Goal: Task Accomplishment & Management: Manage account settings

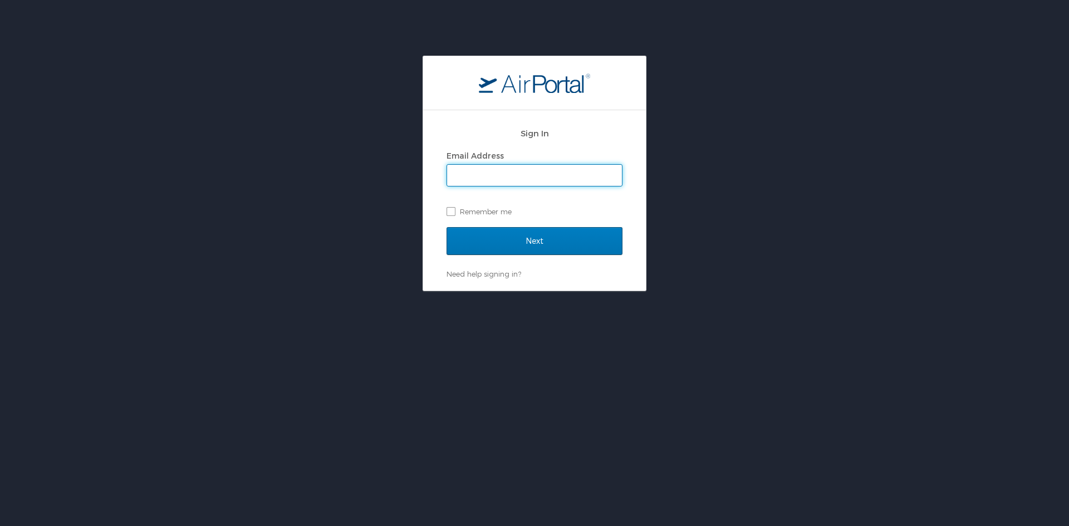
type input "smallo@4sbay.com"
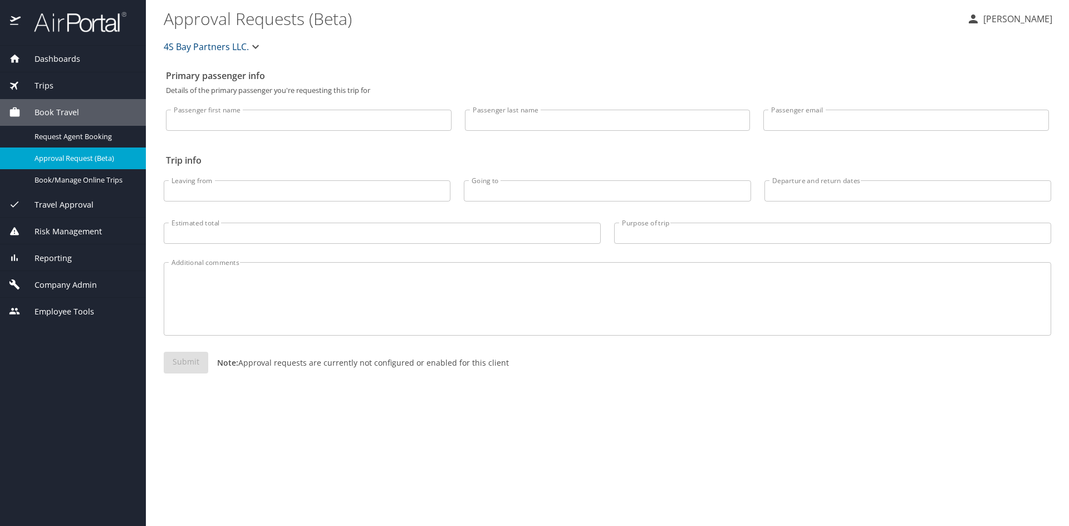
click at [66, 285] on span "Company Admin" at bounding box center [59, 285] width 76 height 12
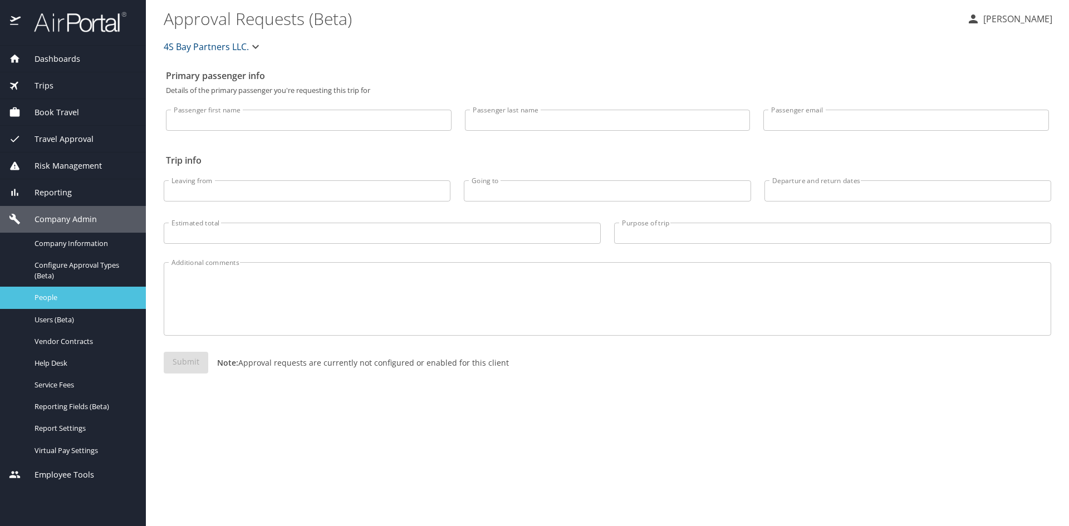
click at [40, 297] on span "People" at bounding box center [84, 297] width 98 height 11
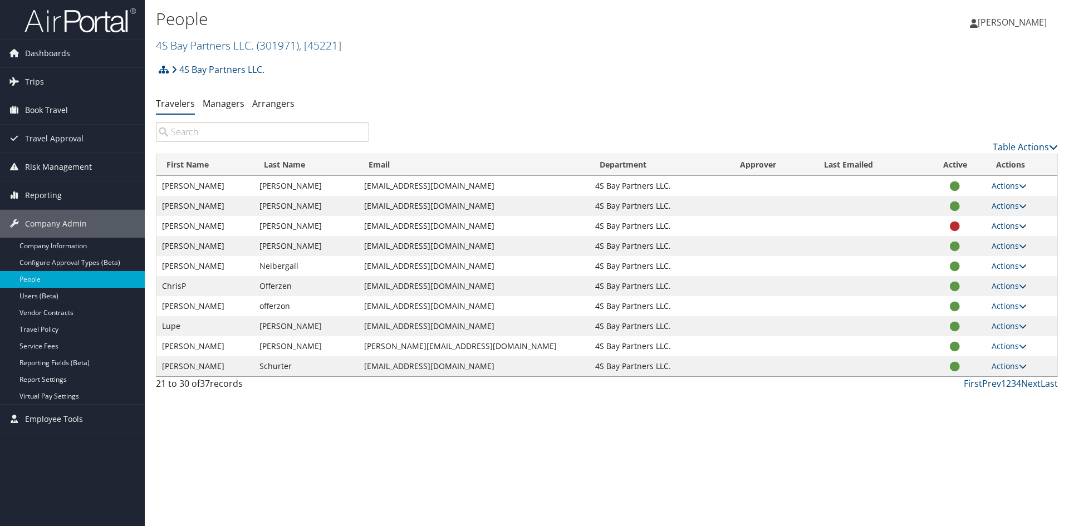
click at [1019, 227] on icon at bounding box center [1023, 226] width 8 height 8
click at [1020, 204] on icon at bounding box center [1023, 206] width 8 height 8
click at [967, 243] on link "View Profile" at bounding box center [968, 241] width 102 height 19
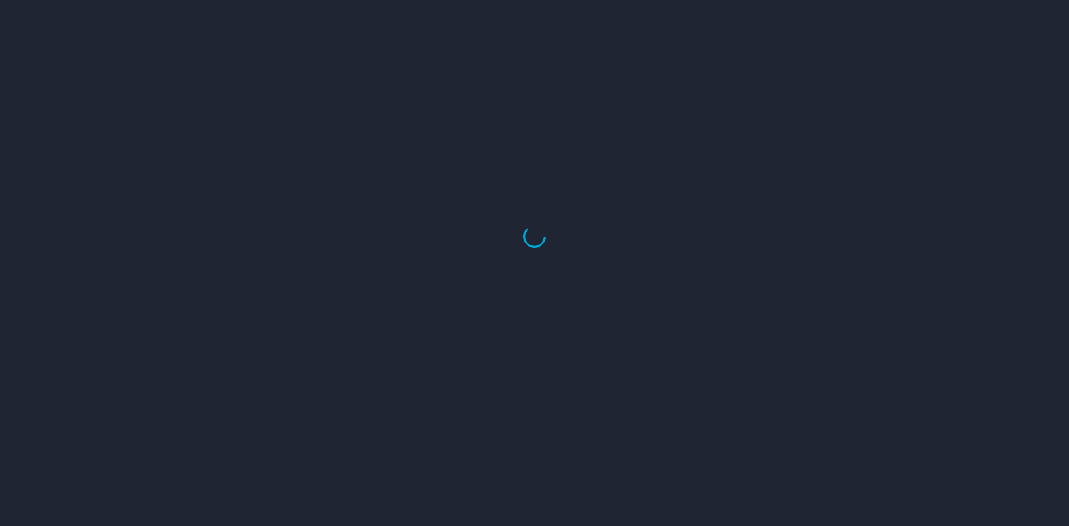
select select "US"
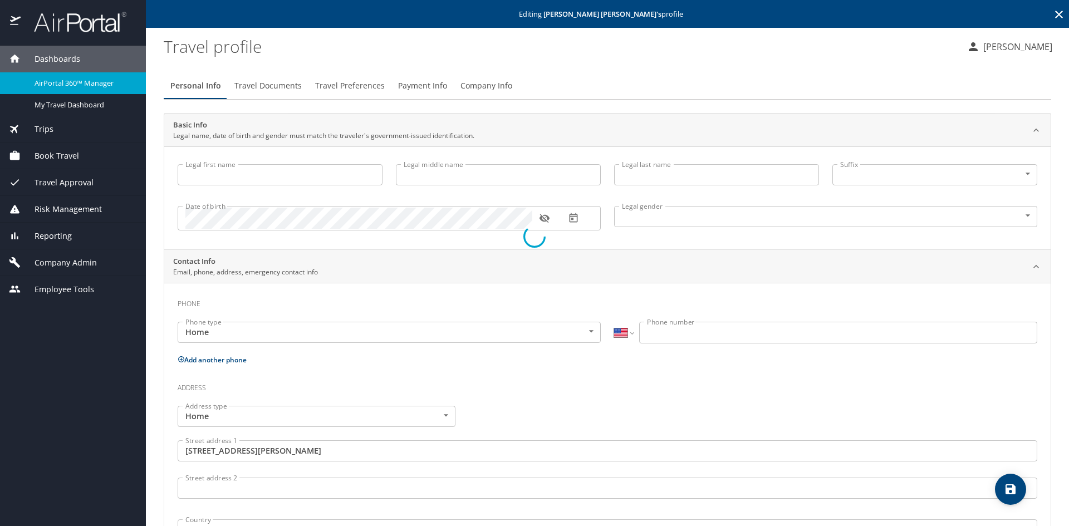
type input "[PERSON_NAME]"
type input "Female"
type input "Astrid"
type input "Martinez"
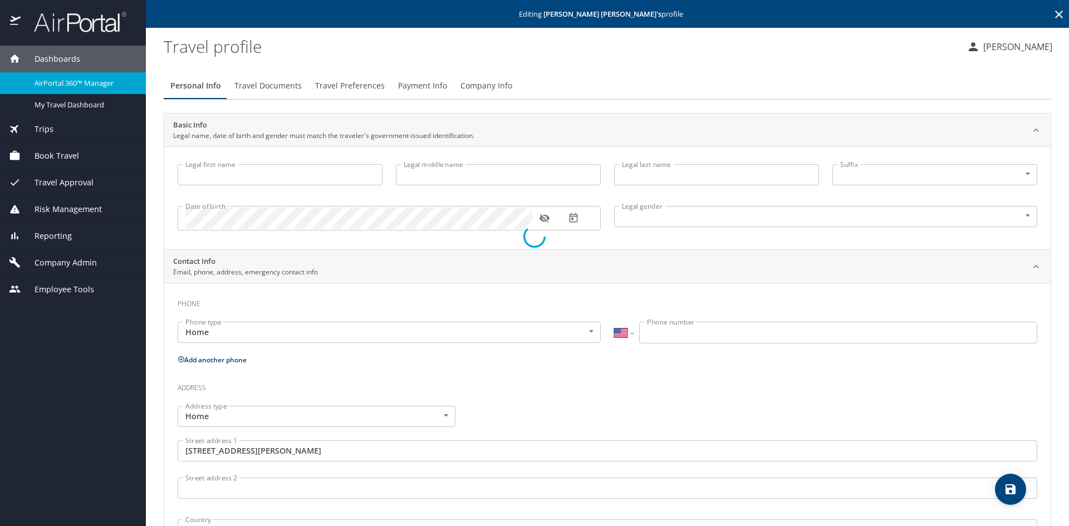
type input "(847) 502-0679"
type input "United States of America"
type input "Illinois"
type input "United States of America"
type input "Illinois"
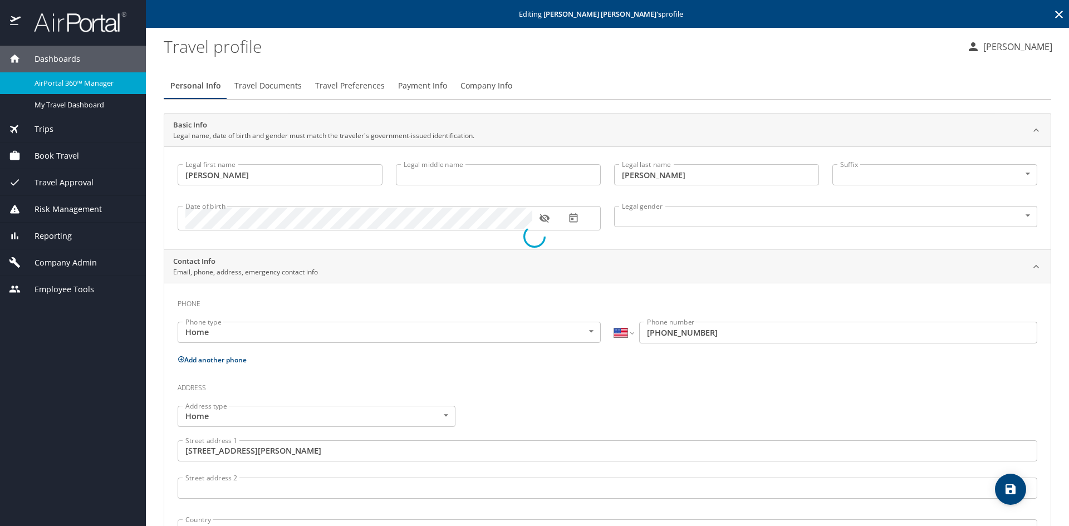
select select "US"
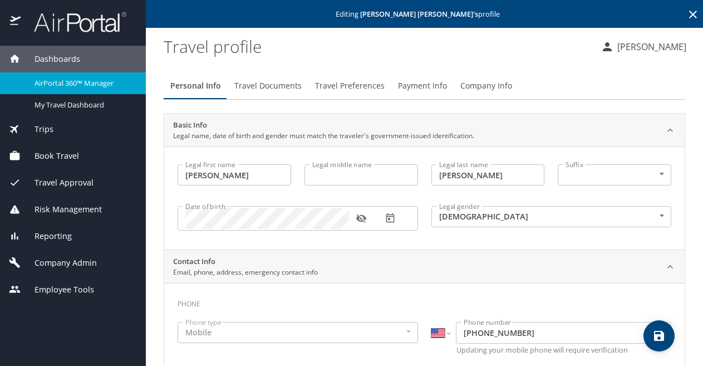
click at [87, 292] on span "Employee Tools" at bounding box center [58, 289] width 74 height 12
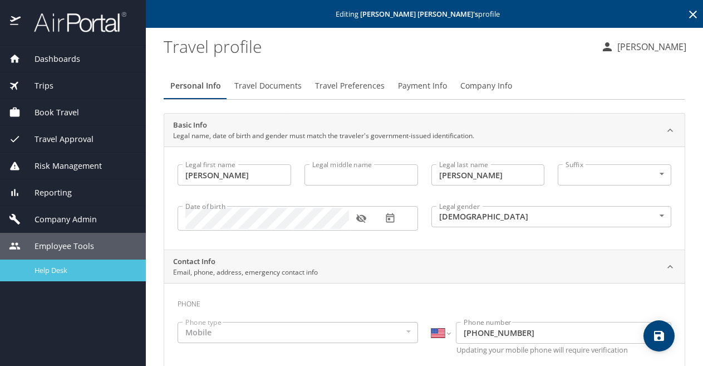
click at [54, 275] on span "Help Desk" at bounding box center [84, 270] width 98 height 11
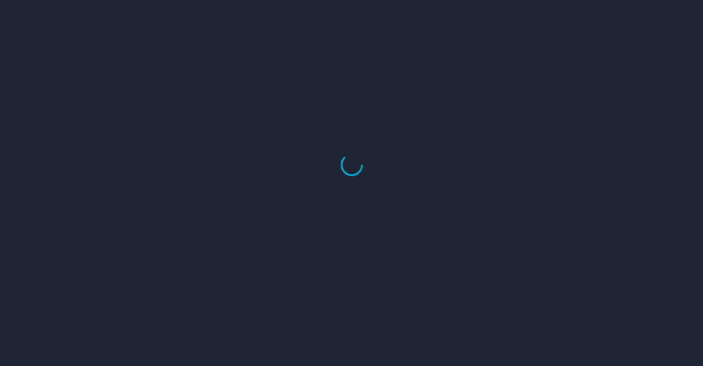
select select "US"
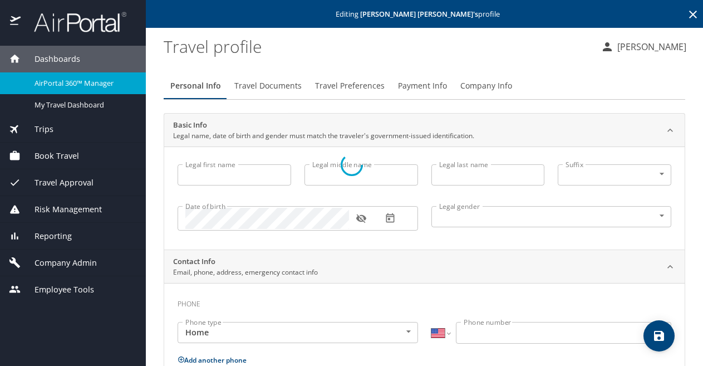
type input "[PERSON_NAME]"
type input "Female"
type input "Astrid"
type input "Martinez"
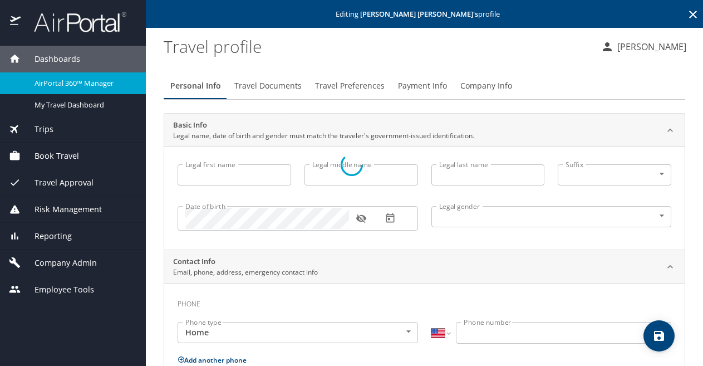
type input "(847) 502-0679"
select select "US"
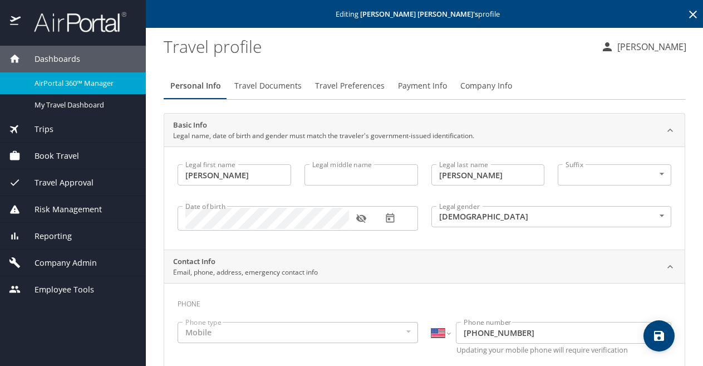
click at [79, 261] on span "Company Admin" at bounding box center [59, 263] width 76 height 12
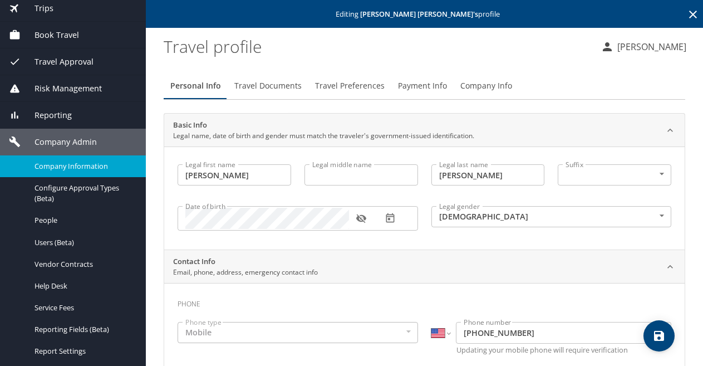
scroll to position [111, 0]
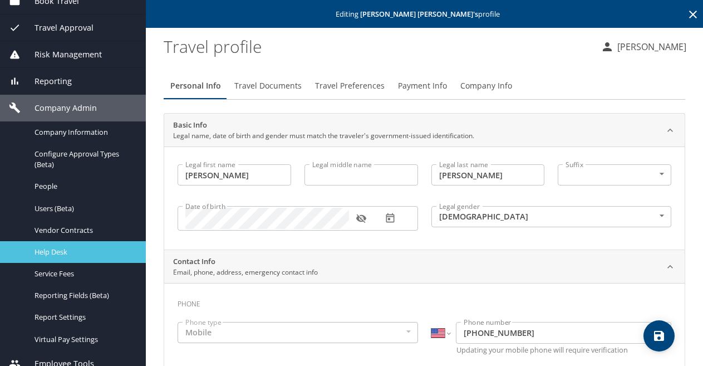
click at [58, 249] on span "Help Desk" at bounding box center [84, 252] width 98 height 11
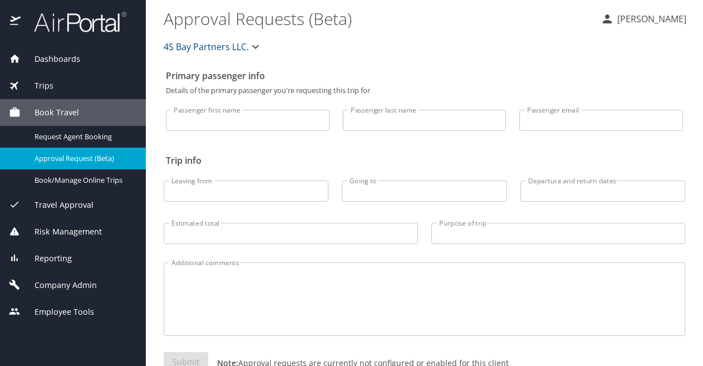
click at [80, 282] on span "Company Admin" at bounding box center [59, 285] width 76 height 12
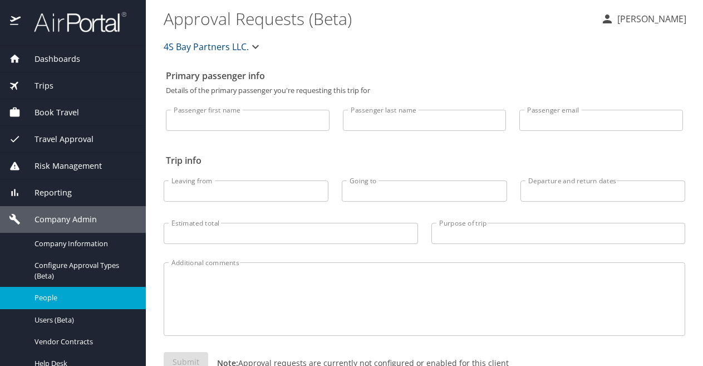
click at [57, 296] on span "People" at bounding box center [84, 297] width 98 height 11
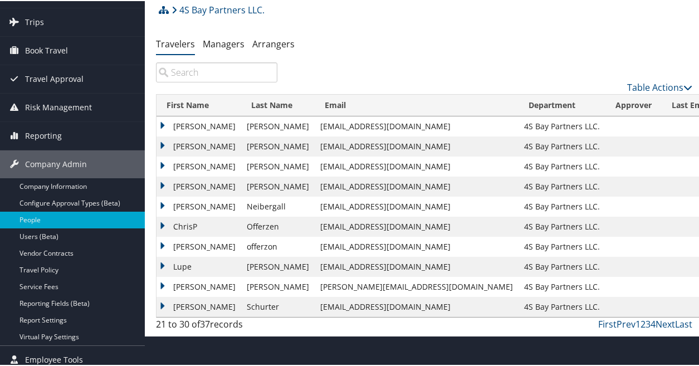
scroll to position [68, 0]
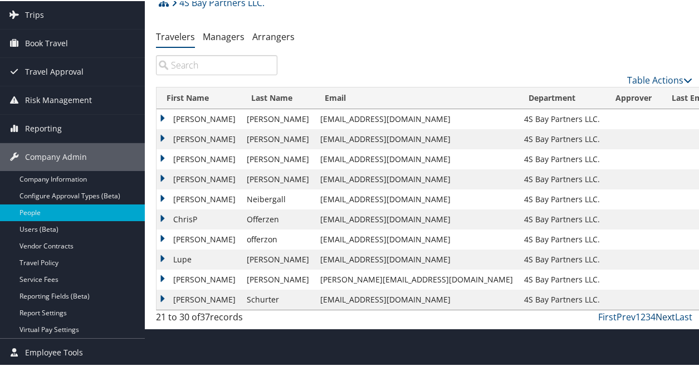
click at [657, 316] on link "Next" at bounding box center [664, 316] width 19 height 12
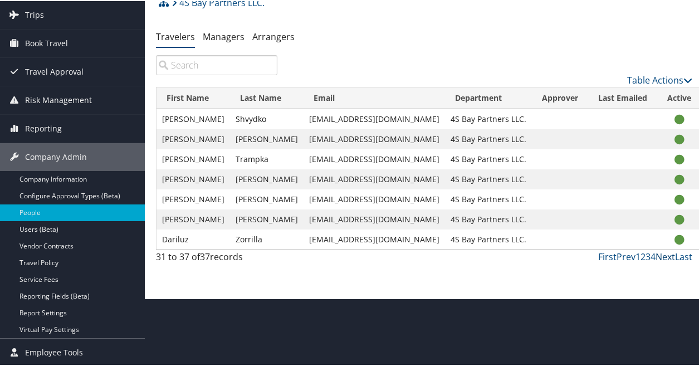
click at [667, 256] on link "Next" at bounding box center [664, 255] width 19 height 12
click at [625, 257] on link "Prev" at bounding box center [625, 255] width 19 height 12
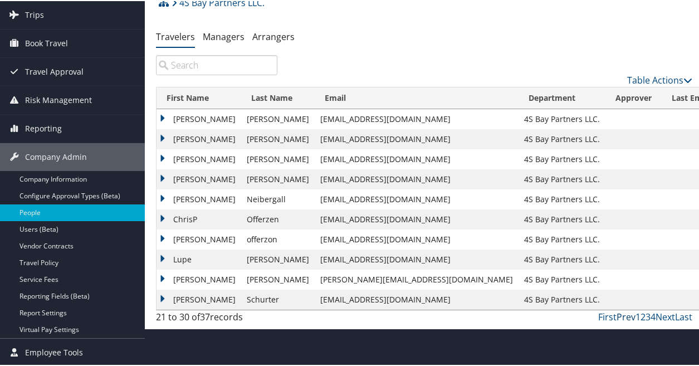
click at [624, 315] on link "Prev" at bounding box center [625, 316] width 19 height 12
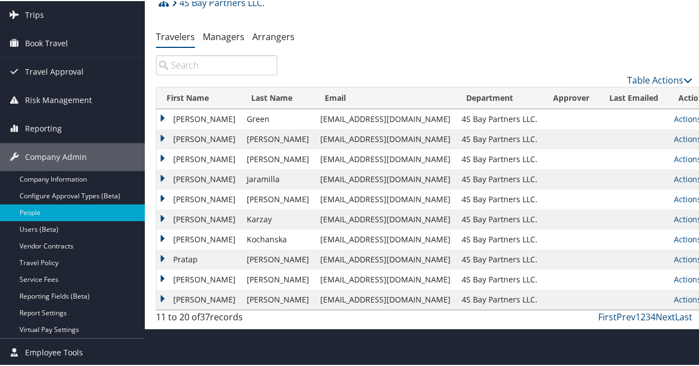
click at [195, 295] on td "[PERSON_NAME]" at bounding box center [198, 298] width 85 height 20
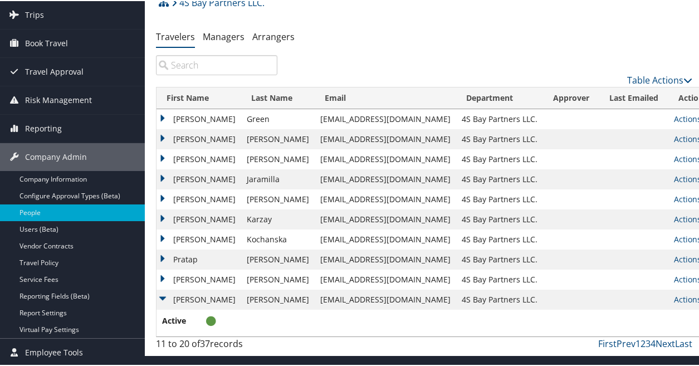
click at [194, 298] on td "[PERSON_NAME]" at bounding box center [198, 298] width 85 height 20
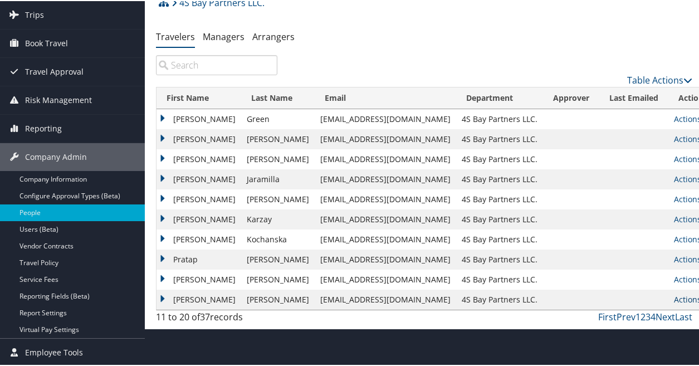
click at [698, 297] on icon at bounding box center [705, 299] width 8 height 8
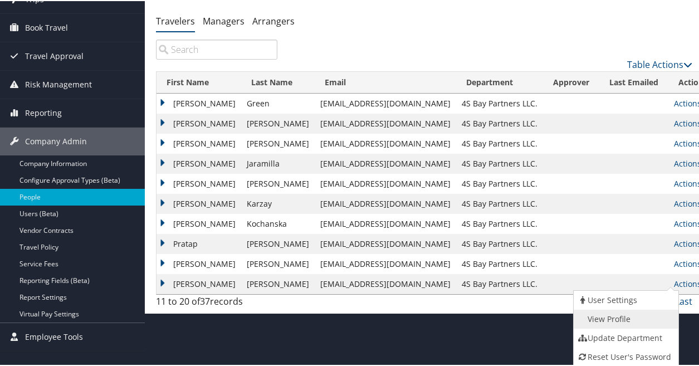
click at [615, 318] on link "View Profile" at bounding box center [625, 317] width 102 height 19
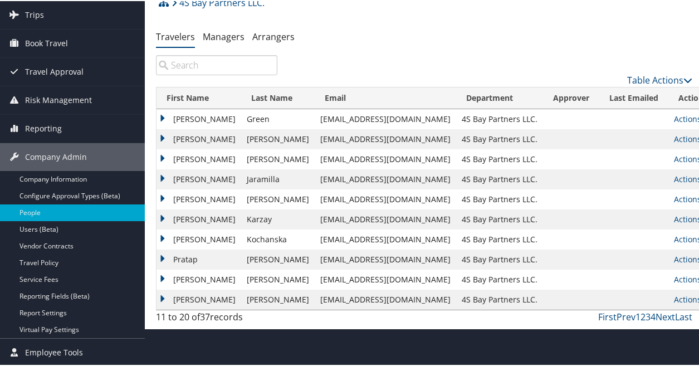
scroll to position [68, 0]
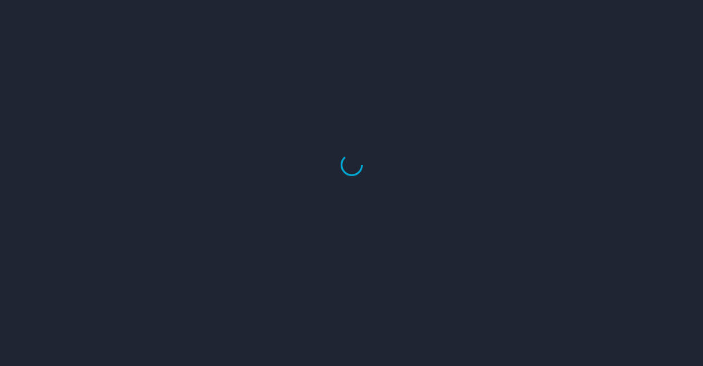
select select "US"
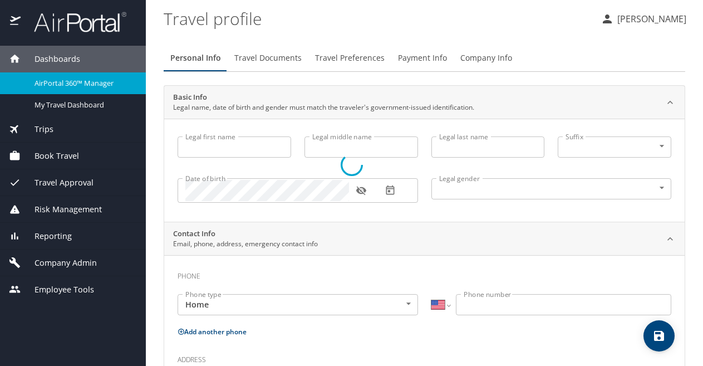
type input "[PERSON_NAME]"
type input "Female"
select select "US"
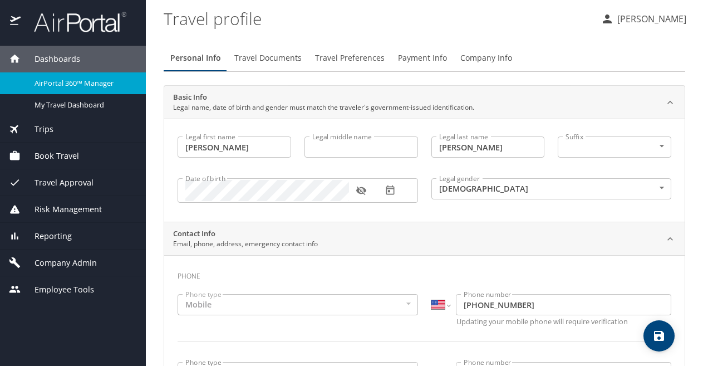
click at [621, 20] on p "[PERSON_NAME]" at bounding box center [650, 18] width 72 height 13
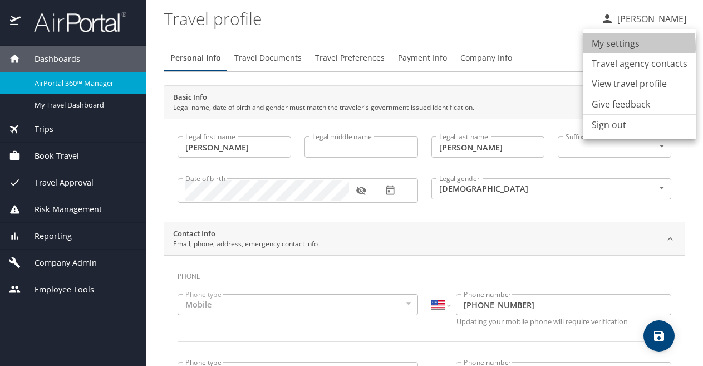
click at [610, 47] on li "My settings" at bounding box center [640, 43] width 114 height 20
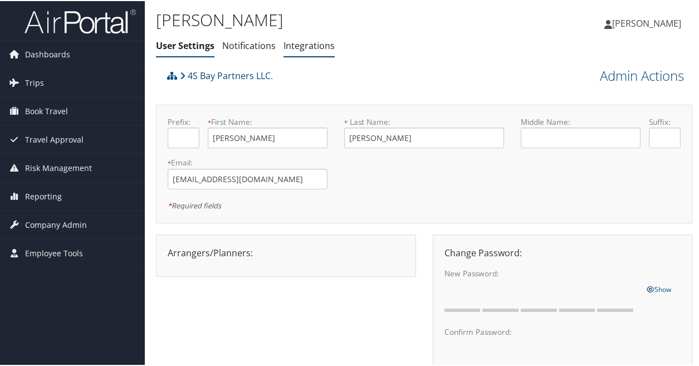
click at [312, 49] on link "Integrations" at bounding box center [308, 44] width 51 height 12
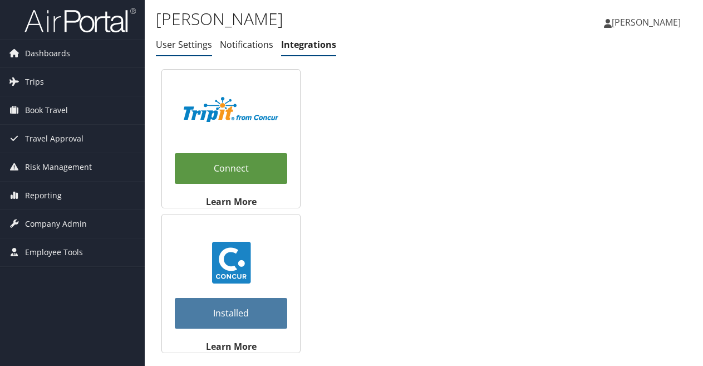
click at [193, 48] on link "User Settings" at bounding box center [184, 44] width 56 height 12
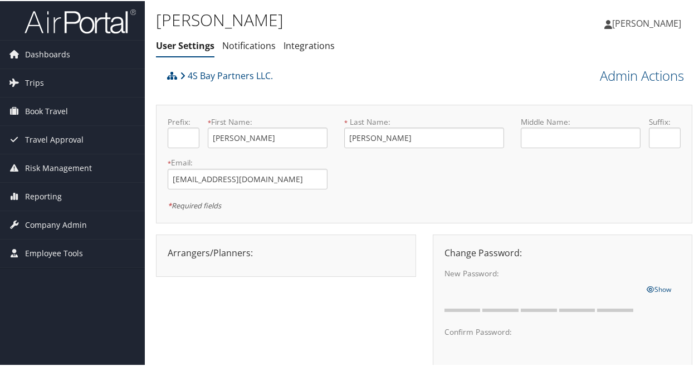
click at [646, 23] on span "[PERSON_NAME]" at bounding box center [646, 22] width 69 height 12
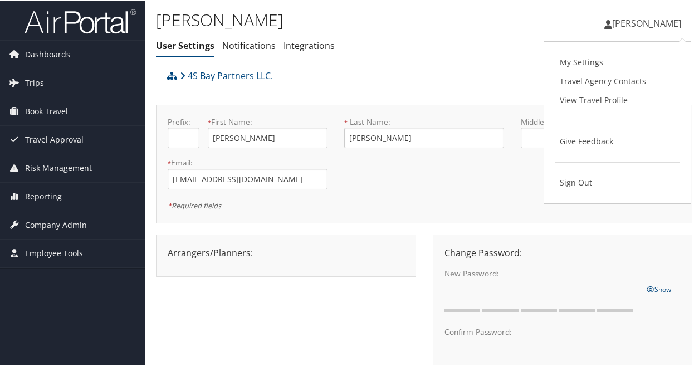
click at [646, 23] on span "[PERSON_NAME]" at bounding box center [646, 22] width 69 height 12
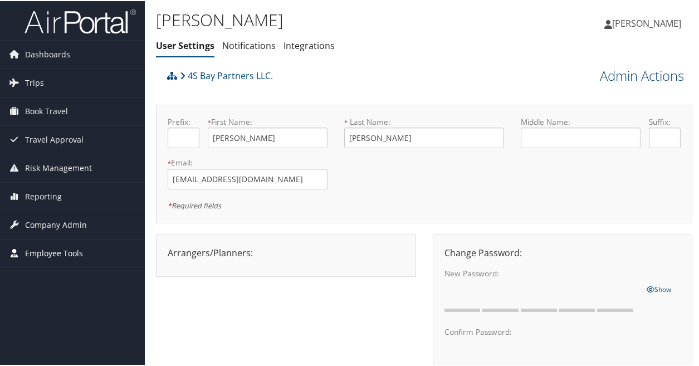
click at [57, 254] on span "Employee Tools" at bounding box center [54, 252] width 58 height 28
click at [40, 276] on link "Help Desk" at bounding box center [72, 274] width 145 height 17
